Goal: Task Accomplishment & Management: Use online tool/utility

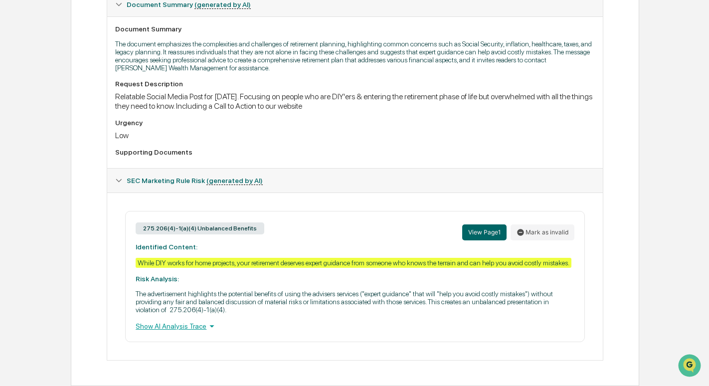
scroll to position [280, 0]
click at [416, 271] on div "275.206(4)-1(a)(4) Unbalanced Benefits View Page 1 Mark as invalid Identified C…" at bounding box center [354, 276] width 459 height 131
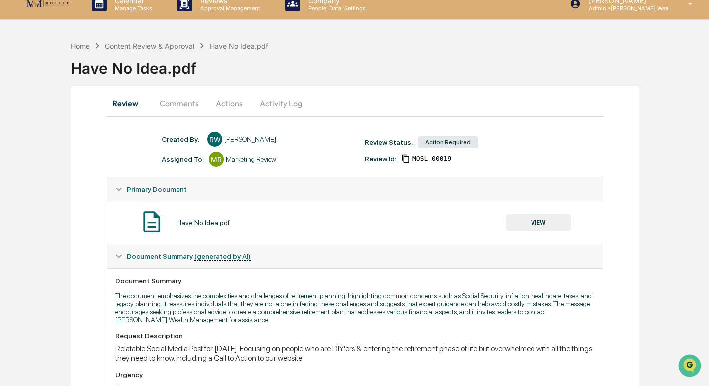
scroll to position [0, 0]
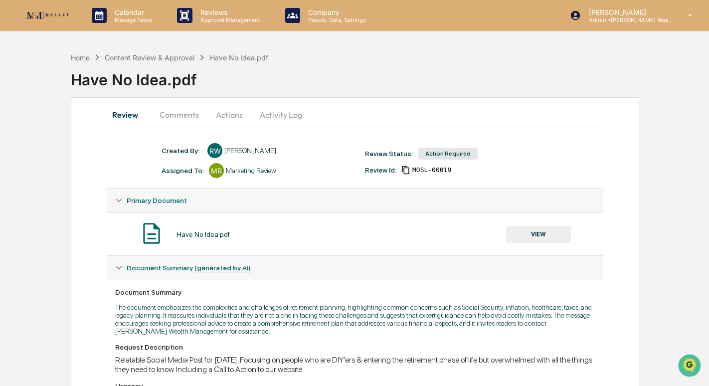
click at [544, 237] on button "VIEW" at bounding box center [538, 234] width 65 height 17
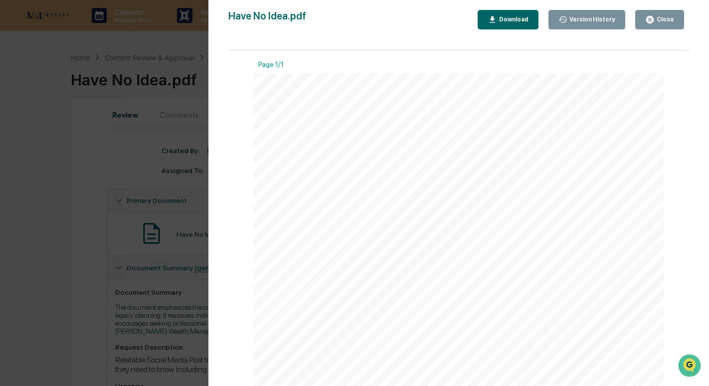
click at [651, 12] on button "Close" at bounding box center [659, 19] width 49 height 19
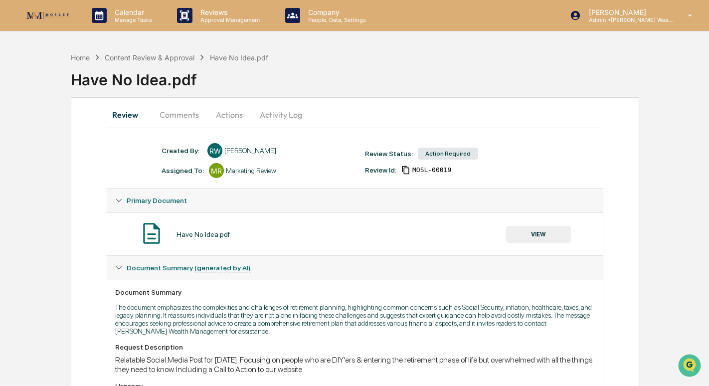
click at [225, 116] on button "Actions" at bounding box center [229, 115] width 45 height 24
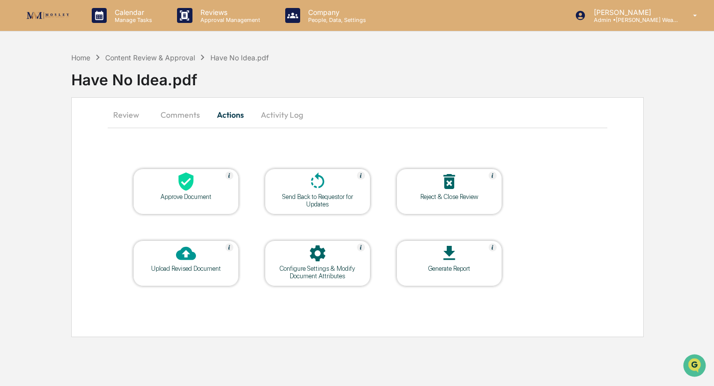
click at [179, 115] on button "Comments" at bounding box center [180, 115] width 55 height 24
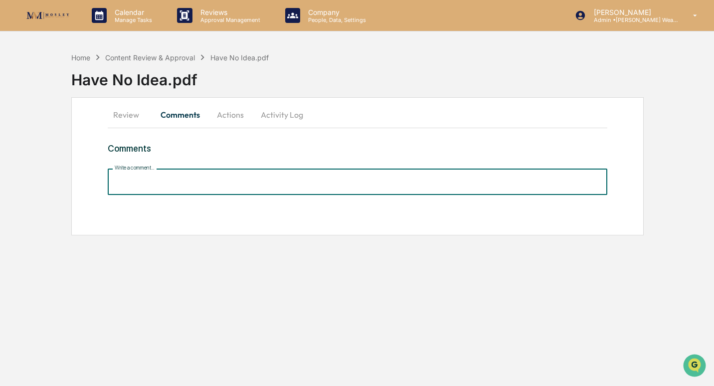
click at [177, 185] on input "Write a comment..." at bounding box center [357, 181] width 499 height 26
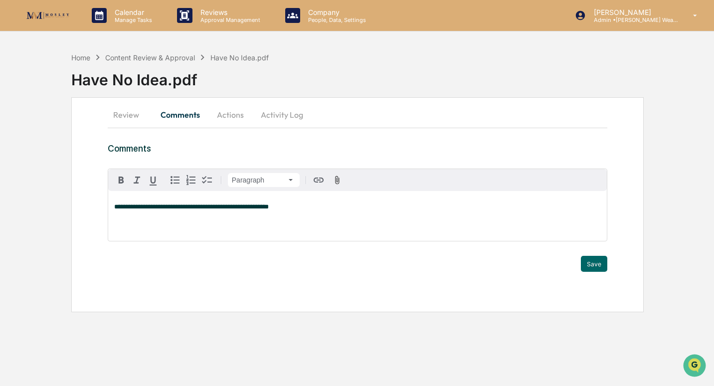
click at [130, 210] on span "**********" at bounding box center [191, 206] width 155 height 6
click at [599, 264] on button "Save" at bounding box center [594, 264] width 26 height 16
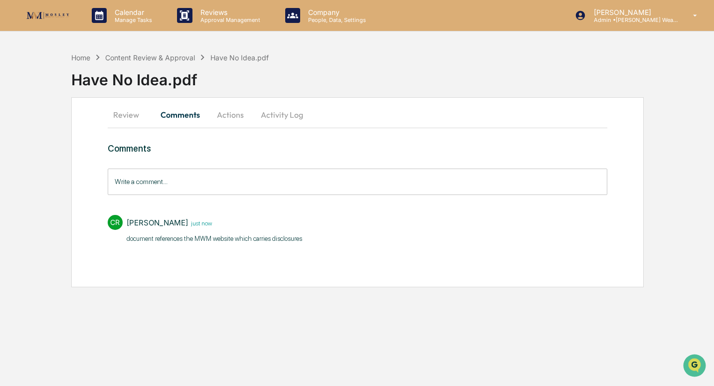
click at [229, 116] on button "Actions" at bounding box center [230, 115] width 45 height 24
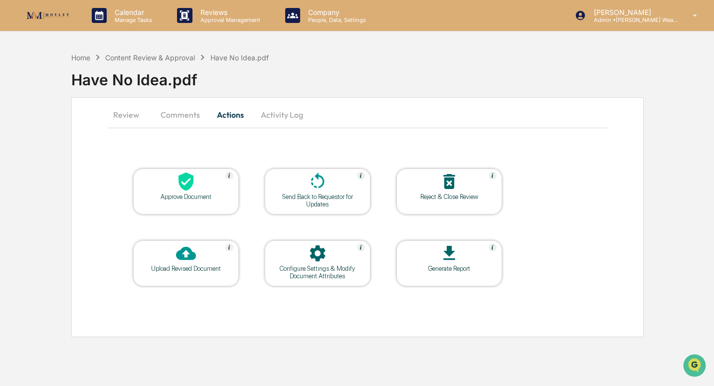
click at [192, 189] on icon at bounding box center [186, 181] width 20 height 20
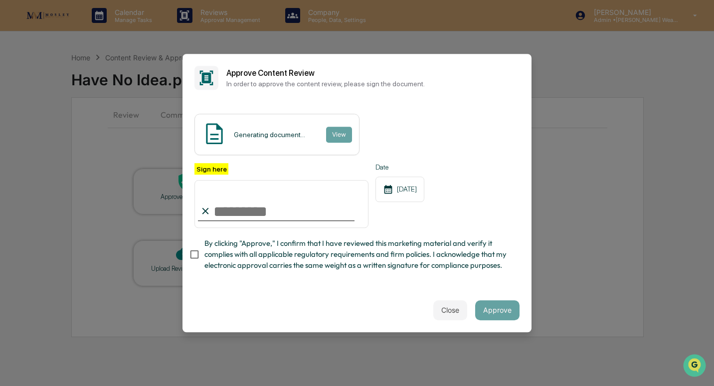
click at [248, 215] on input "Sign here" at bounding box center [281, 204] width 174 height 48
type input "**********"
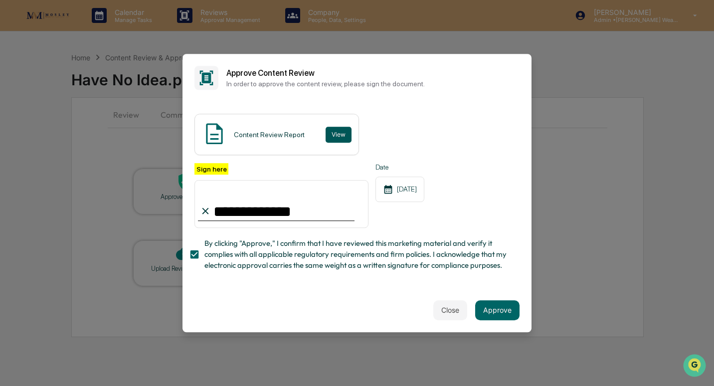
click at [330, 134] on button "View" at bounding box center [338, 135] width 26 height 16
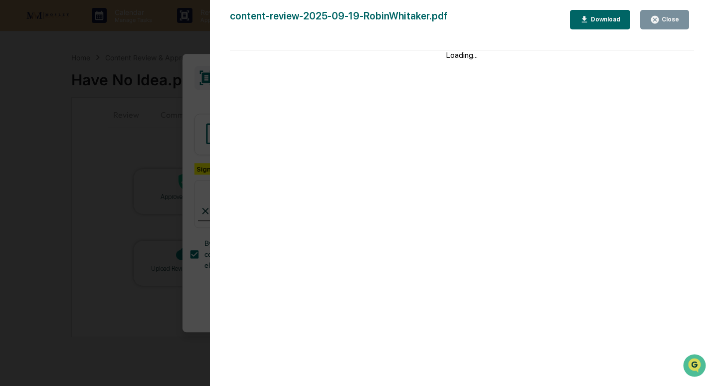
drag, startPoint x: 668, startPoint y: 16, endPoint x: 585, endPoint y: 189, distance: 191.5
click at [668, 18] on div "Close" at bounding box center [668, 19] width 19 height 7
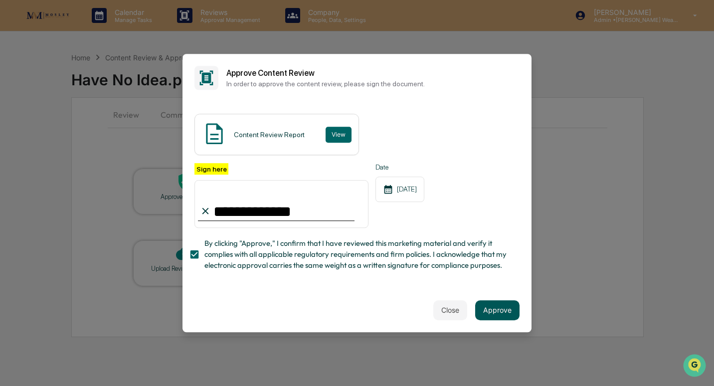
click at [508, 308] on button "Approve" at bounding box center [497, 310] width 44 height 20
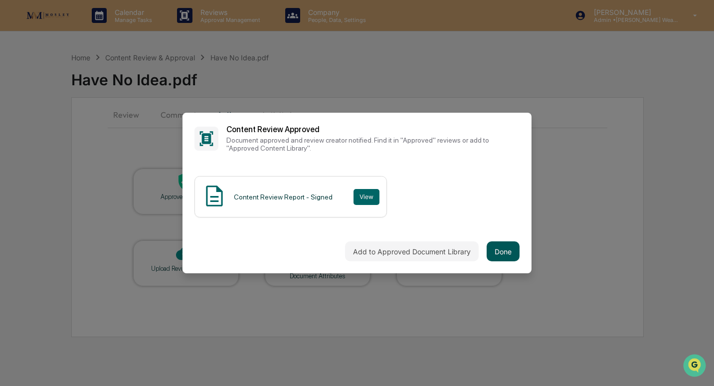
click at [504, 252] on button "Done" at bounding box center [502, 251] width 33 height 20
